Goal: Navigation & Orientation: Find specific page/section

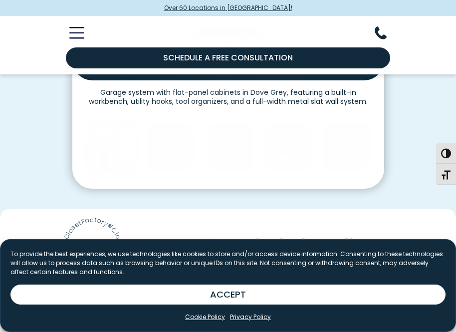
scroll to position [449, 0]
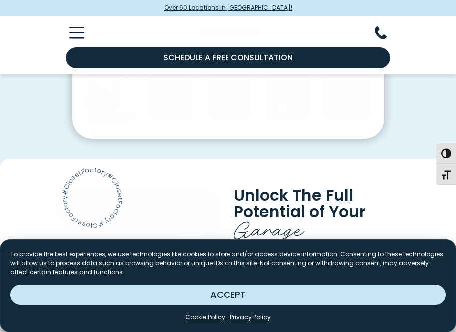
click at [248, 294] on button "ACCEPT" at bounding box center [227, 295] width 435 height 20
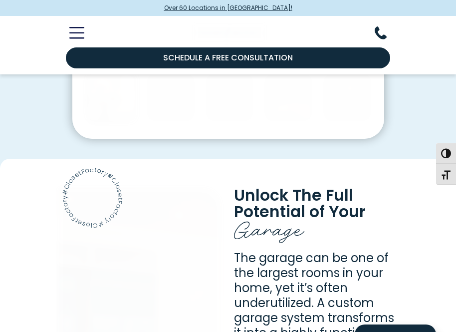
scroll to position [1923, 0]
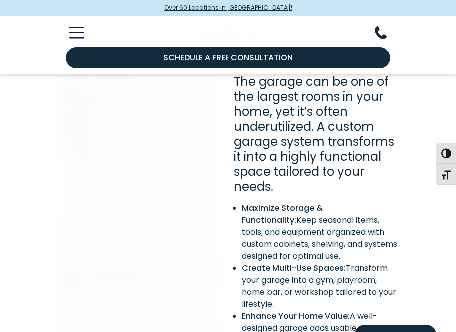
scroll to position [1561, 0]
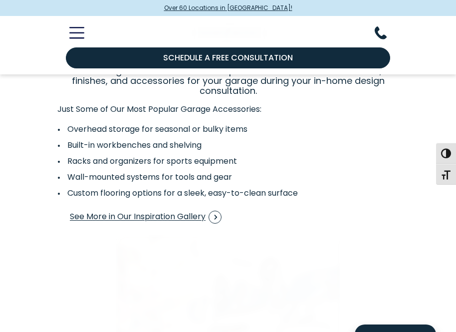
click at [229, 166] on li "Racks and organizers for sports equipment" at bounding box center [227, 161] width 341 height 12
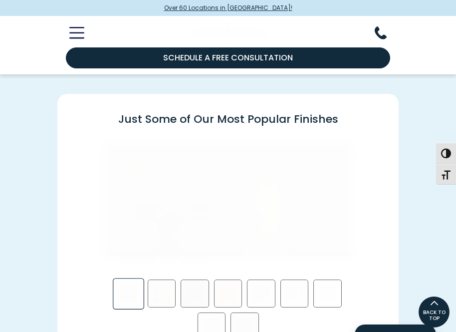
scroll to position [1573, 0]
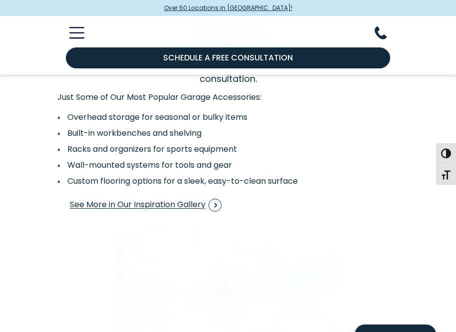
click at [242, 166] on li "Wall-mounted systems for tools and gear" at bounding box center [227, 165] width 341 height 12
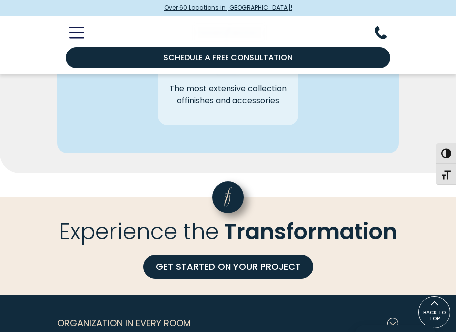
scroll to position [1693, 0]
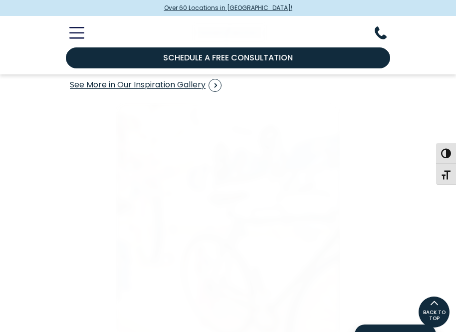
click at [280, 166] on img "Interactive Gallery" at bounding box center [228, 220] width 224 height 235
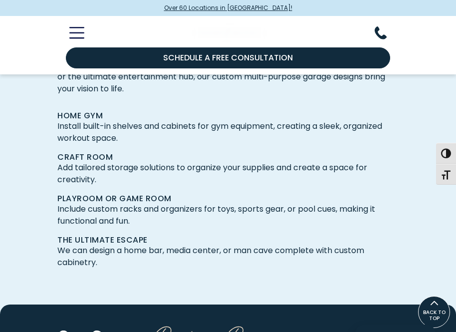
scroll to position [1130, 0]
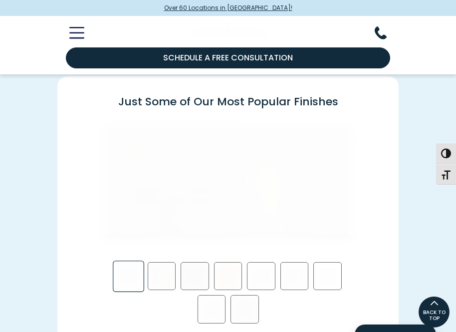
click at [245, 166] on img "Swatch Grid" at bounding box center [228, 183] width 253 height 121
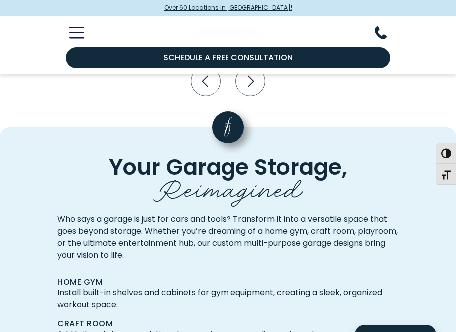
click at [281, 166] on span "Your Garage Storage," at bounding box center [228, 167] width 239 height 30
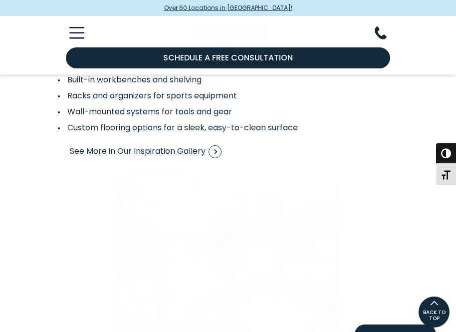
scroll to position [1577, 0]
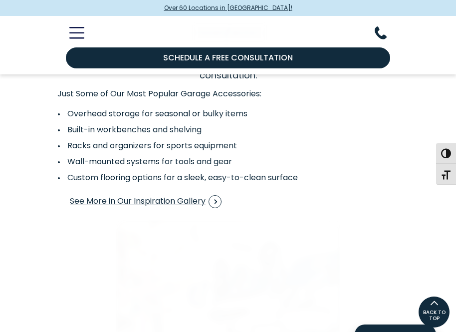
click at [245, 26] on img at bounding box center [229, 32] width 75 height 21
